Goal: Contribute content: Add original content to the website for others to see

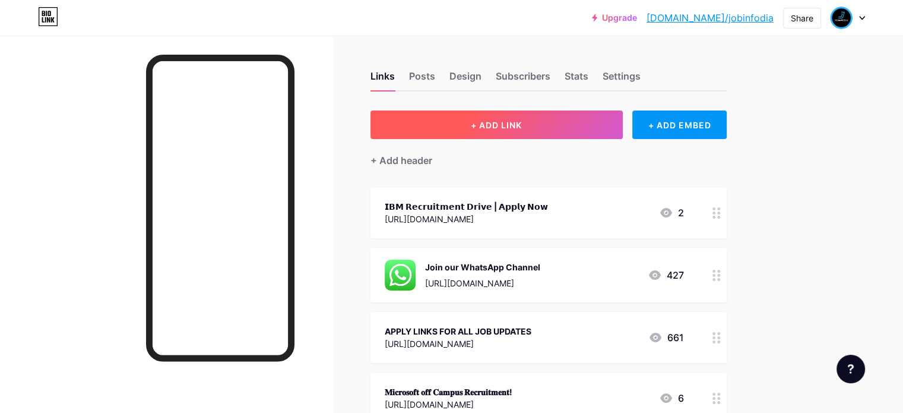
click at [522, 123] on span "+ ADD LINK" at bounding box center [496, 125] width 51 height 10
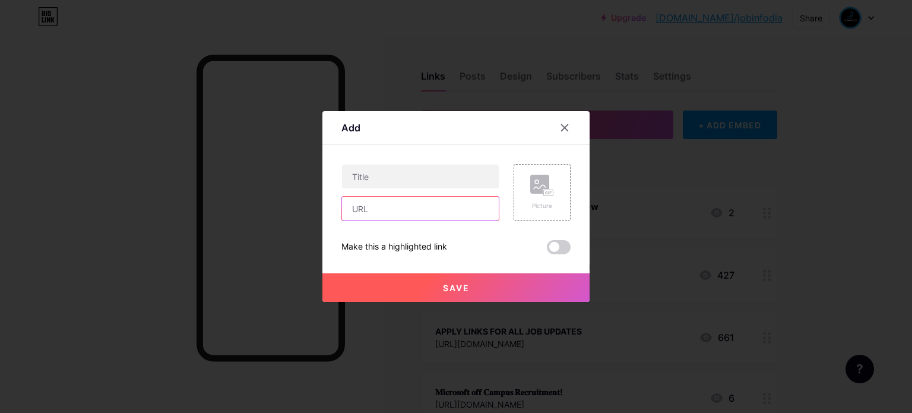
click at [417, 208] on input "text" at bounding box center [420, 209] width 157 height 24
paste input "[URL][DOMAIN_NAME]"
type input "[URL][DOMAIN_NAME]"
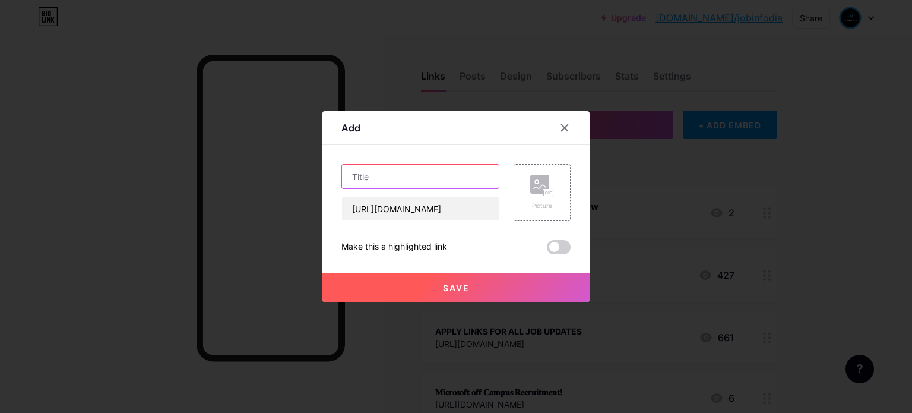
click at [371, 170] on input "text" at bounding box center [420, 176] width 157 height 24
paste input "𝗚𝗼𝘃𝗲𝗿𝗻𝗺𝗲𝗻𝘁-𝗔𝗽𝗽𝗿𝗼𝘃𝗲𝗱 𝗖𝗼𝘂𝗿𝘀𝗲𝘀 𝗙𝗼𝗿 𝗙𝗥𝗘𝗘 , 𝗘𝗻𝗿𝗼𝗹𝗹 𝗙𝗼𝗿 𝗙𝗥𝗘𝗘"
type input "𝗚𝗼𝘃𝗲𝗿𝗻𝗺𝗲𝗻𝘁-𝗔𝗽𝗽𝗿𝗼𝘃𝗲𝗱 𝗖𝗼𝘂𝗿𝘀𝗲𝘀 𝗙𝗼𝗿 𝗙𝗥𝗘𝗘 , 𝗘𝗻𝗿𝗼𝗹𝗹 𝗙𝗼𝗿 𝗙𝗥𝗘𝗘"
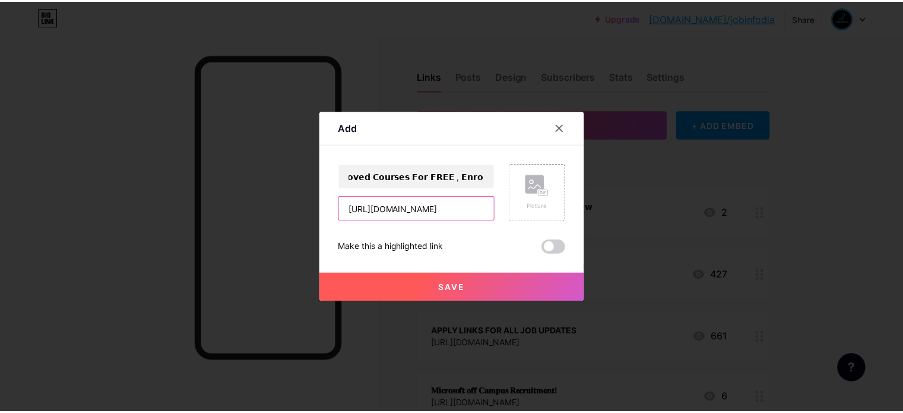
scroll to position [0, 0]
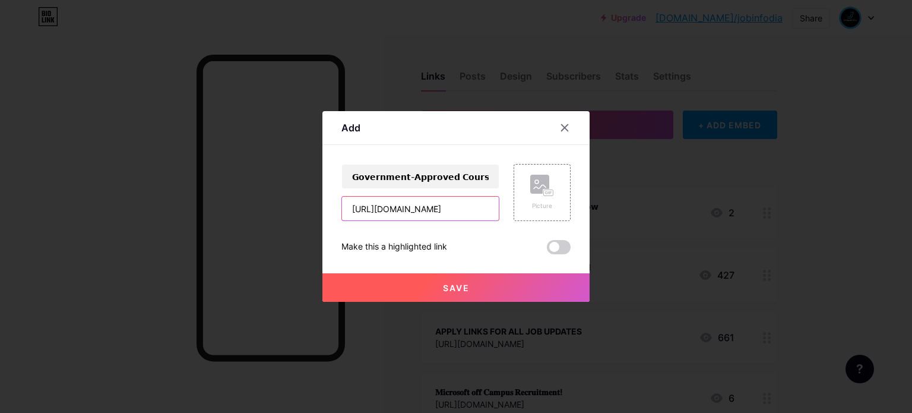
click at [353, 207] on input "[URL][DOMAIN_NAME]" at bounding box center [420, 209] width 157 height 24
click at [461, 289] on span "Save" at bounding box center [456, 288] width 27 height 10
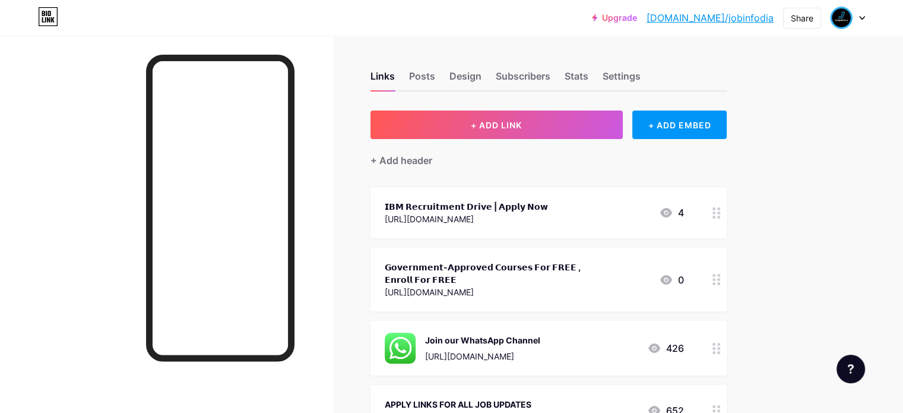
click at [721, 211] on icon at bounding box center [716, 212] width 8 height 11
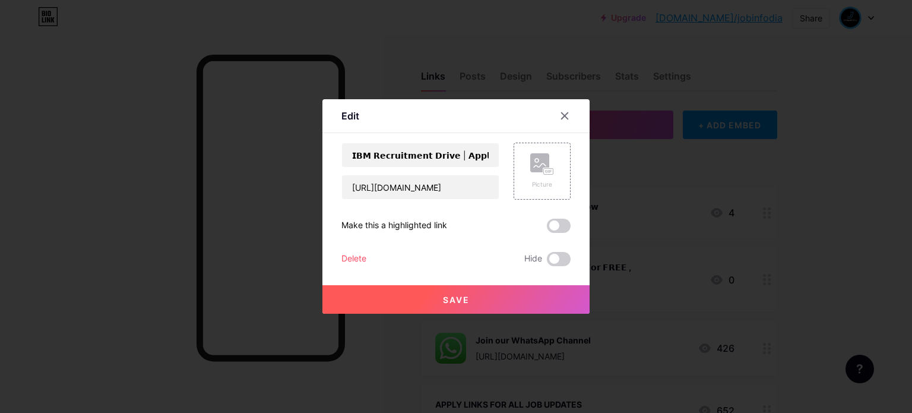
click at [353, 262] on div "Delete" at bounding box center [353, 259] width 25 height 14
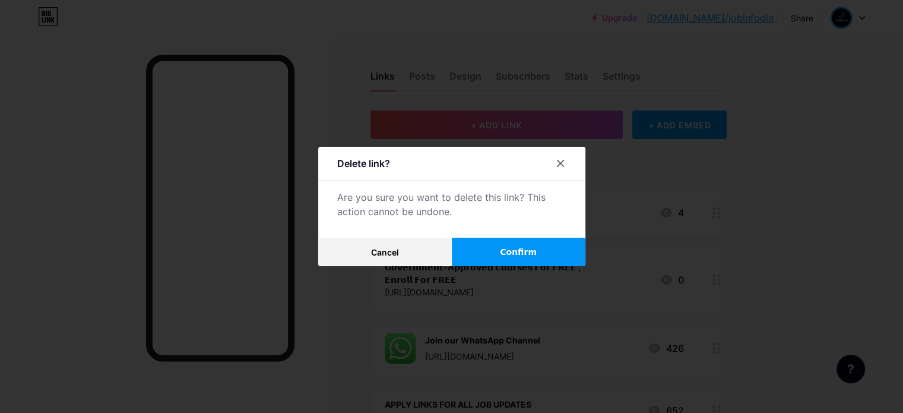
click at [501, 246] on button "Confirm" at bounding box center [519, 251] width 134 height 28
